Goal: Transaction & Acquisition: Purchase product/service

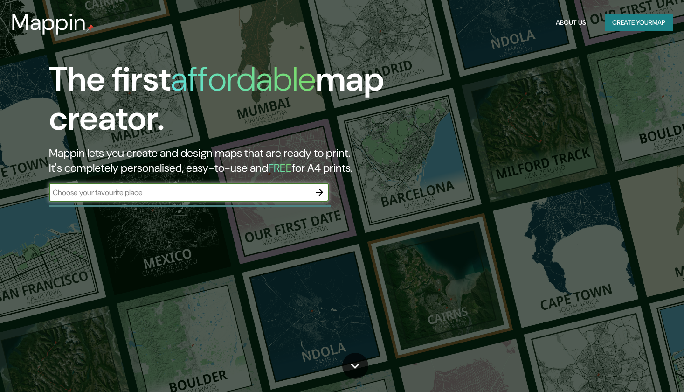
scroll to position [47, 0]
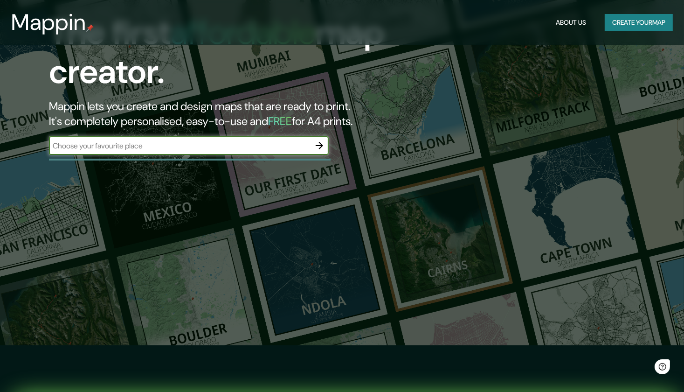
click at [152, 146] on input "text" at bounding box center [179, 145] width 261 height 11
type input "p"
type input "universidad mayor de san simon"
click at [323, 147] on icon "button" at bounding box center [319, 145] width 11 height 11
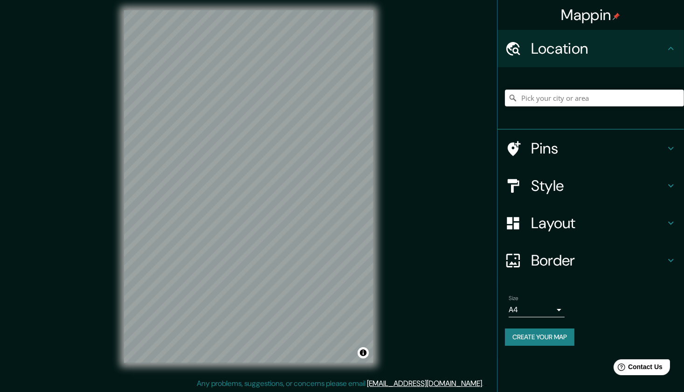
scroll to position [6, 0]
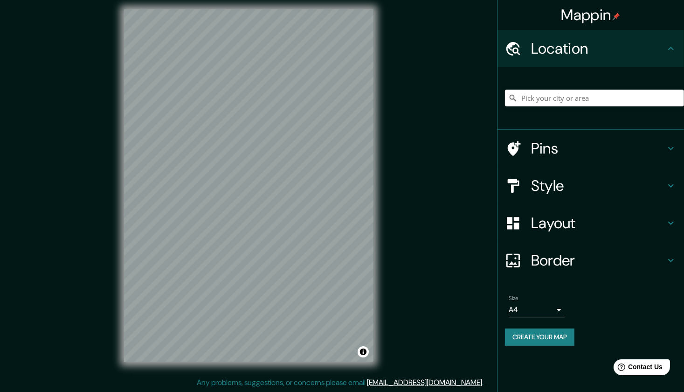
click at [579, 109] on div at bounding box center [594, 98] width 179 height 47
click at [577, 100] on input "Pick your city or area" at bounding box center [594, 98] width 179 height 17
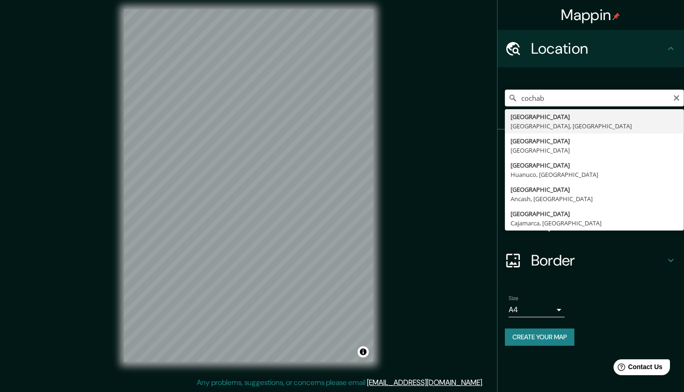
type input "[GEOGRAPHIC_DATA], [GEOGRAPHIC_DATA], [GEOGRAPHIC_DATA]"
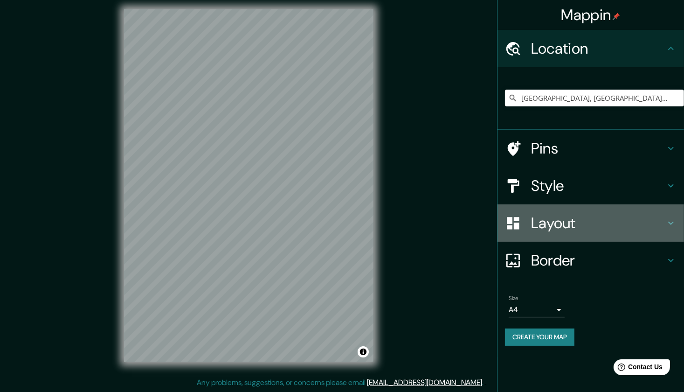
click at [653, 226] on h4 "Layout" at bounding box center [598, 223] width 134 height 19
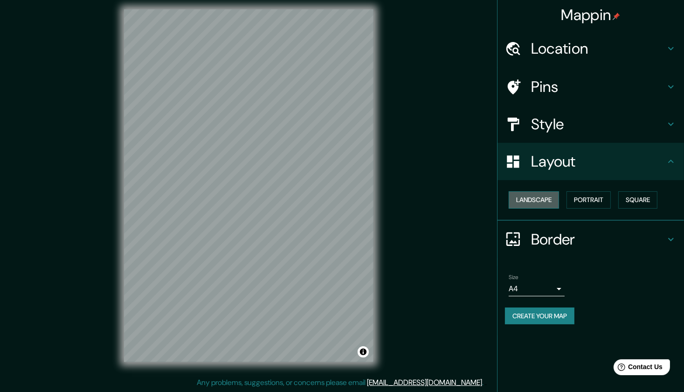
click at [536, 194] on button "Landscape" at bounding box center [534, 199] width 50 height 17
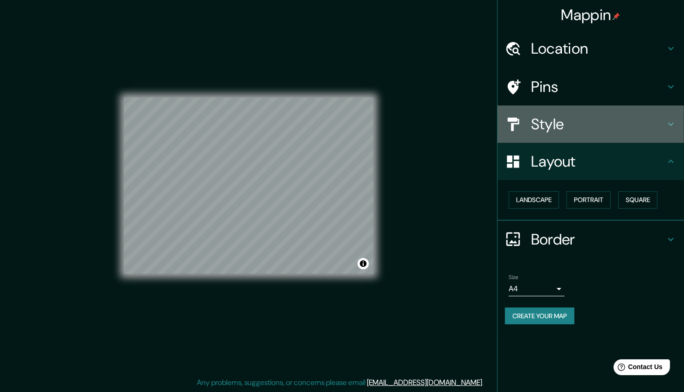
click at [581, 117] on h4 "Style" at bounding box center [598, 124] width 134 height 19
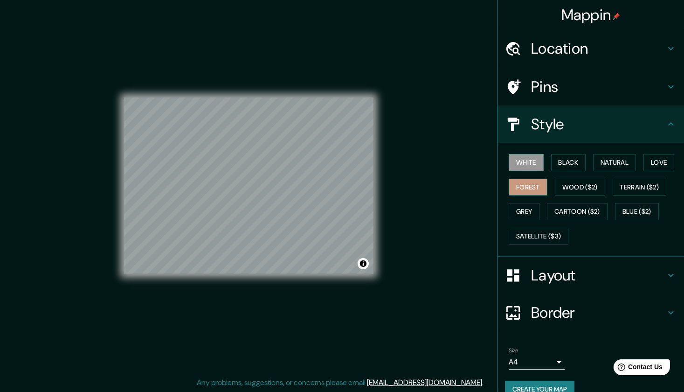
click at [527, 190] on button "Forest" at bounding box center [528, 187] width 39 height 17
click at [615, 167] on button "Natural" at bounding box center [614, 162] width 43 height 17
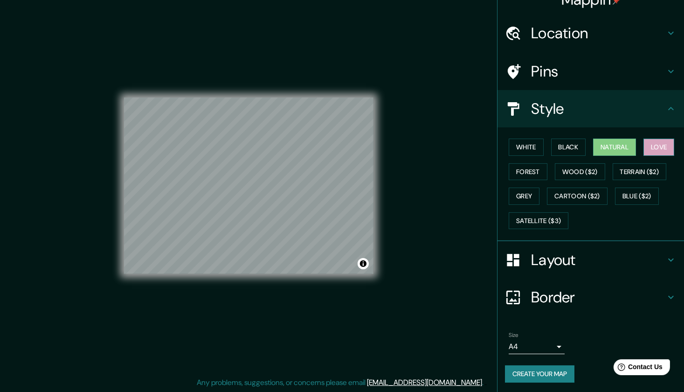
scroll to position [16, 0]
click at [656, 148] on button "Love" at bounding box center [659, 146] width 31 height 17
click at [624, 151] on button "Natural" at bounding box center [614, 146] width 43 height 17
click at [527, 149] on button "White" at bounding box center [526, 146] width 35 height 17
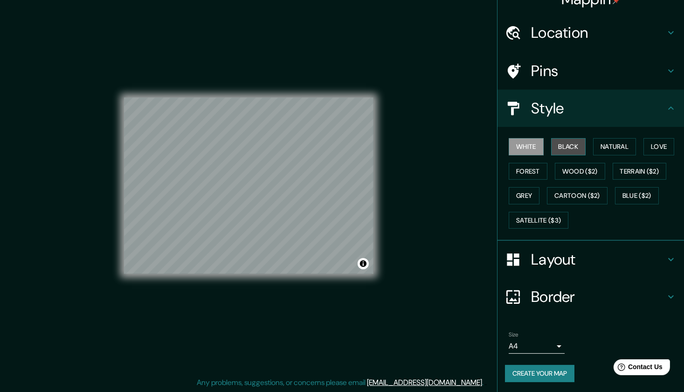
click at [568, 148] on button "Black" at bounding box center [568, 146] width 35 height 17
click at [516, 196] on button "Grey" at bounding box center [524, 195] width 31 height 17
click at [516, 176] on button "Forest" at bounding box center [528, 171] width 39 height 17
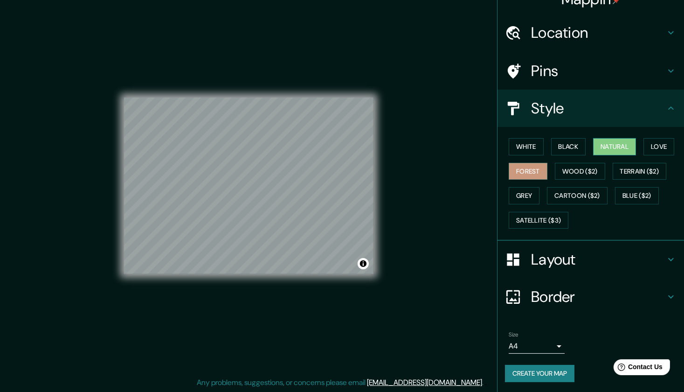
click at [614, 153] on button "Natural" at bounding box center [614, 146] width 43 height 17
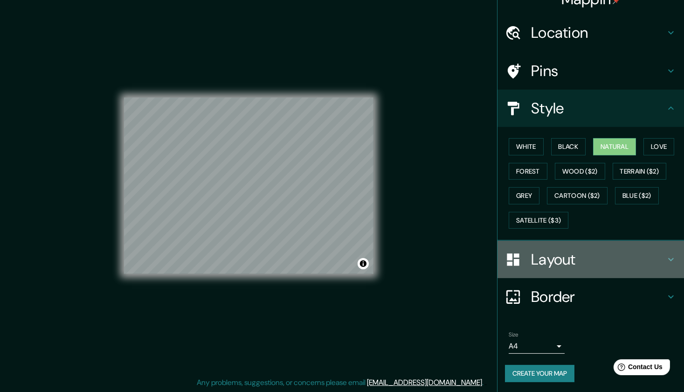
click at [611, 263] on h4 "Layout" at bounding box center [598, 259] width 134 height 19
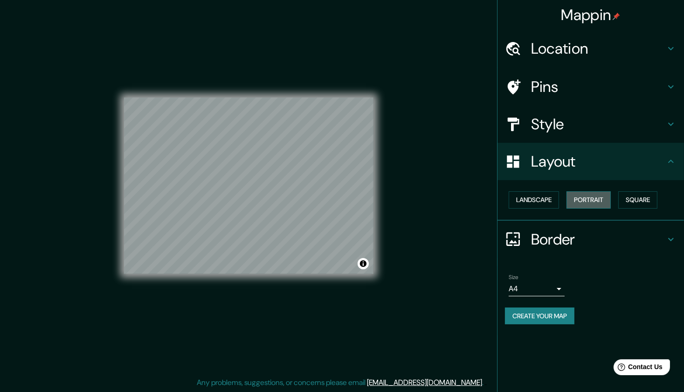
click at [582, 196] on button "Portrait" at bounding box center [589, 199] width 44 height 17
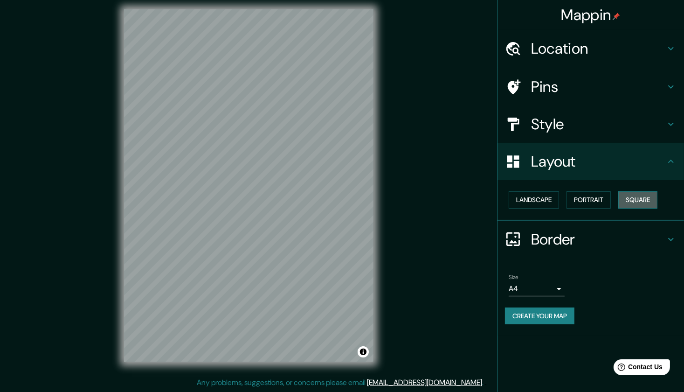
click at [648, 195] on button "Square" at bounding box center [638, 199] width 39 height 17
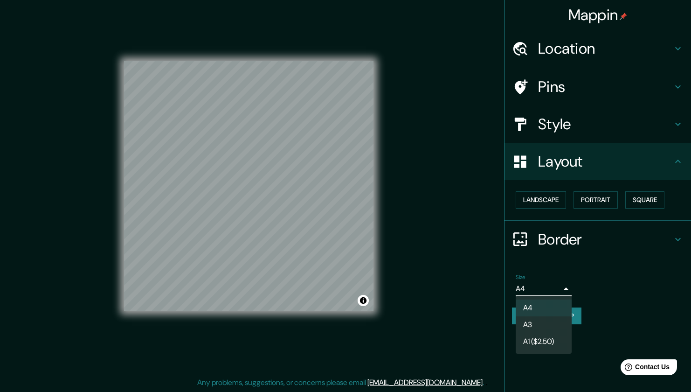
click at [558, 290] on body "Mappin Location [GEOGRAPHIC_DATA], [GEOGRAPHIC_DATA], [GEOGRAPHIC_DATA] Pins St…" at bounding box center [345, 190] width 691 height 392
click at [641, 310] on div at bounding box center [345, 196] width 691 height 392
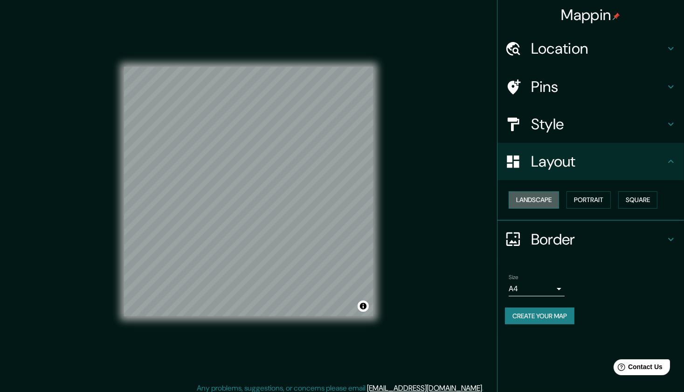
click at [544, 202] on button "Landscape" at bounding box center [534, 199] width 50 height 17
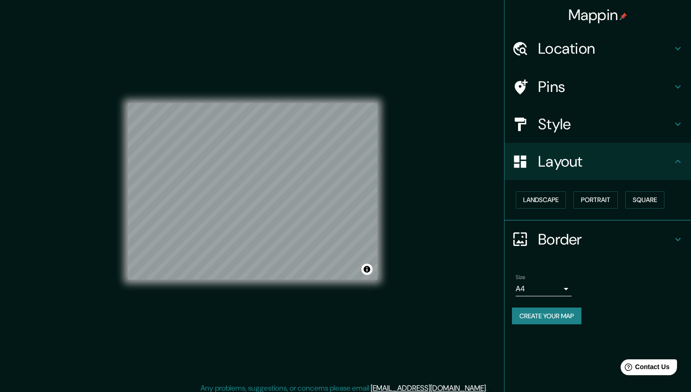
click at [563, 291] on body "Mappin Location [GEOGRAPHIC_DATA], [GEOGRAPHIC_DATA], [GEOGRAPHIC_DATA] Pins St…" at bounding box center [345, 196] width 691 height 392
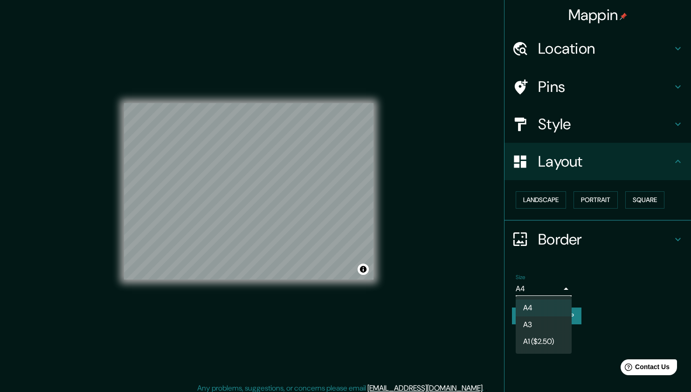
click at [563, 291] on div at bounding box center [345, 196] width 691 height 392
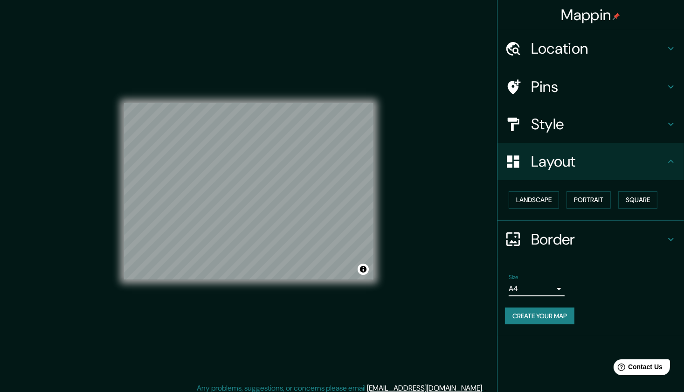
click at [556, 313] on button "Create your map" at bounding box center [540, 315] width 70 height 17
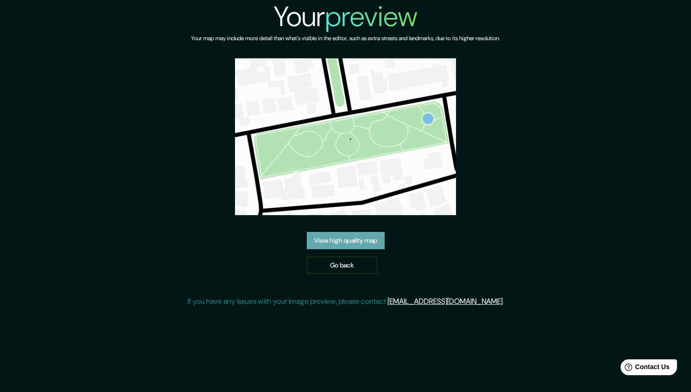
click at [360, 240] on link "View high quality map" at bounding box center [346, 240] width 78 height 17
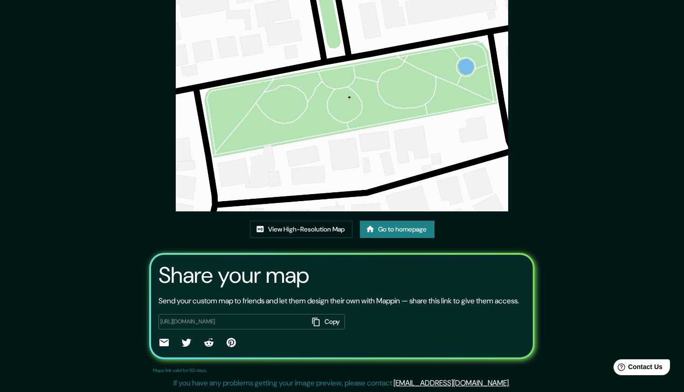
scroll to position [65, 0]
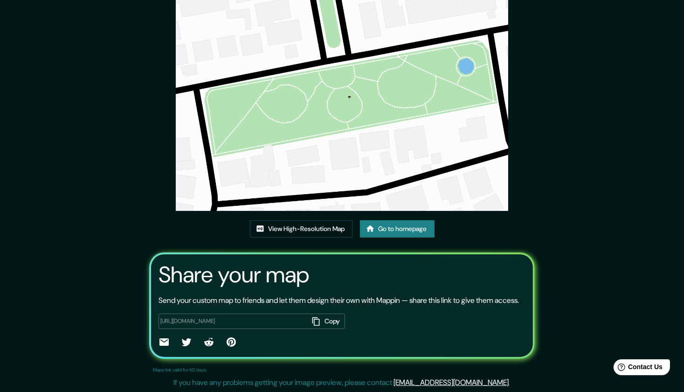
click at [334, 321] on button "Copy" at bounding box center [327, 321] width 36 height 15
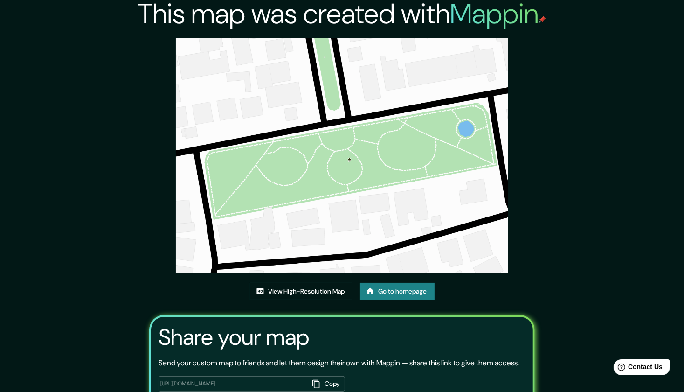
scroll to position [0, 0]
